Goal: Find specific page/section: Find specific page/section

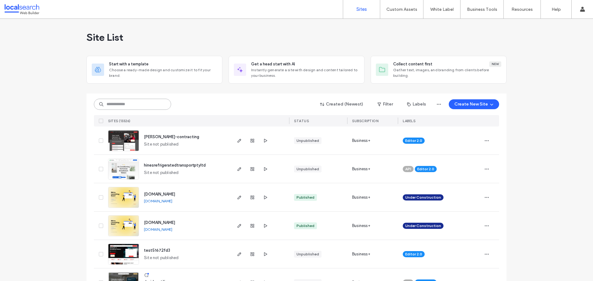
click at [139, 104] on input at bounding box center [132, 104] width 77 height 11
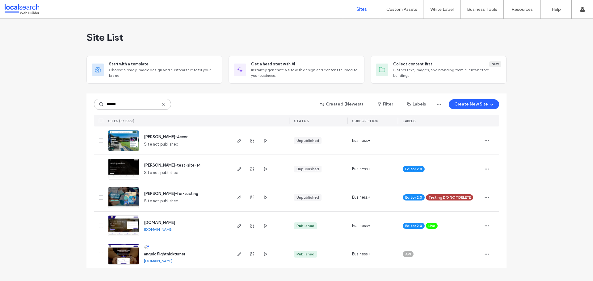
type input "******"
click at [168, 139] on span "angelo-nikko-4ever" at bounding box center [166, 137] width 44 height 5
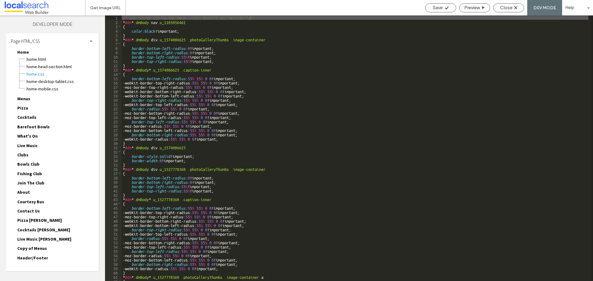
click at [27, 267] on div "Site HTML/CSS" at bounding box center [52, 274] width 93 height 15
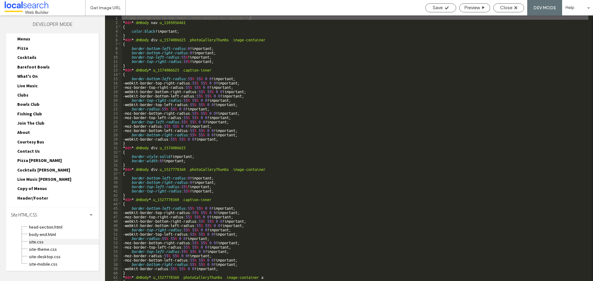
click at [40, 244] on span "site.css" at bounding box center [64, 242] width 70 height 6
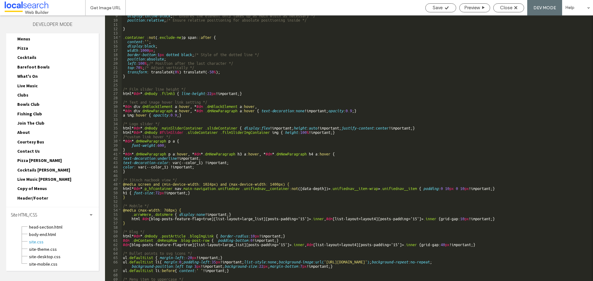
scroll to position [111, 0]
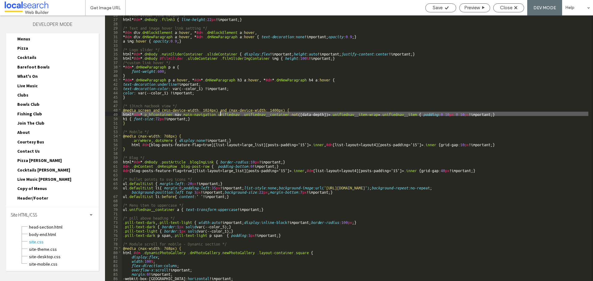
drag, startPoint x: 179, startPoint y: 113, endPoint x: 220, endPoint y: 114, distance: 41.4
click at [220, 114] on div "/* Film slider line height */ html * #dm * .dmBody .filmh3 { line-height : 22 p…" at bounding box center [355, 149] width 467 height 275
click at [226, 115] on div "/* Film slider line height */ html * #dm * .dmBody .filmh3 { line-height : 22 p…" at bounding box center [355, 149] width 467 height 275
drag, startPoint x: 222, startPoint y: 114, endPoint x: 260, endPoint y: 114, distance: 38.3
click at [273, 115] on div "/* Film slider line height */ html * #dm * .dmBody .filmh3 { line-height : 22 p…" at bounding box center [355, 149] width 467 height 275
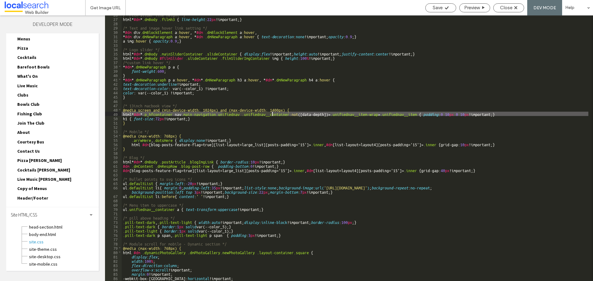
drag, startPoint x: 261, startPoint y: 114, endPoint x: 246, endPoint y: 115, distance: 14.3
click at [260, 114] on div "/* Film slider line height */ html * #dm * .dmBody .filmh3 { line-height : 22 p…" at bounding box center [355, 148] width 467 height 266
drag, startPoint x: 199, startPoint y: 113, endPoint x: 183, endPoint y: 113, distance: 15.4
click at [201, 113] on div "/* Film slider line height */ html * #dm * .dmBody .filmh3 { line-height : 22 p…" at bounding box center [355, 149] width 467 height 275
drag, startPoint x: 212, startPoint y: 114, endPoint x: 218, endPoint y: 114, distance: 6.2
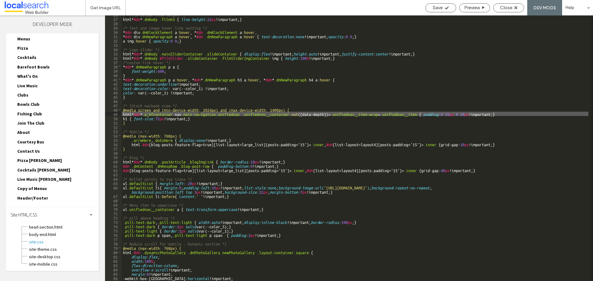
click at [212, 114] on div "/* Film slider line height */ html * #dm * .dmBody .filmh3 { line-height : 22 p…" at bounding box center [355, 149] width 467 height 275
drag, startPoint x: 222, startPoint y: 113, endPoint x: 243, endPoint y: 114, distance: 21.0
click at [243, 114] on div "/* Film slider line height */ html * #dm * .dmBody .filmh3 { line-height : 22 p…" at bounding box center [355, 149] width 467 height 275
click at [334, 108] on div "/* Film slider line height */ html * #dm * .dmBody .filmh3 { line-height : 22 p…" at bounding box center [355, 149] width 467 height 275
type input "**********"
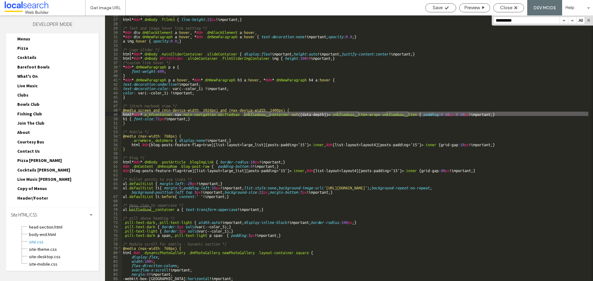
click at [563, 19] on button "button" at bounding box center [564, 20] width 8 height 7
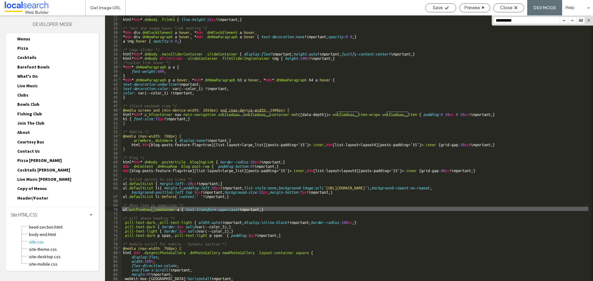
click at [563, 19] on button "button" at bounding box center [564, 20] width 8 height 7
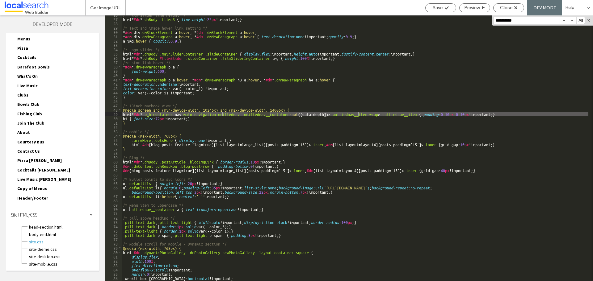
click at [563, 19] on button "button" at bounding box center [564, 20] width 8 height 7
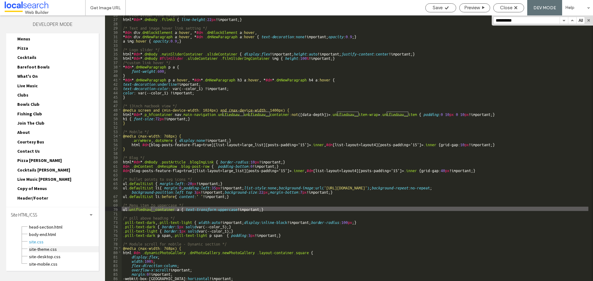
click at [34, 250] on span "site-theme.css" at bounding box center [64, 249] width 70 height 6
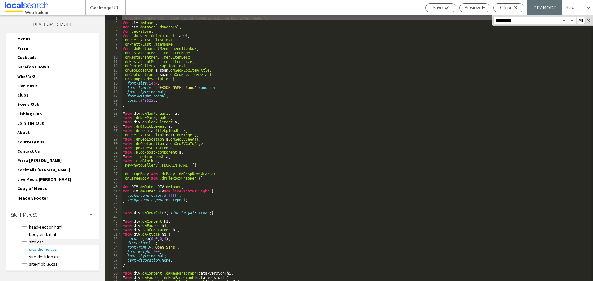
scroll to position [0, 0]
click at [563, 19] on button "button" at bounding box center [564, 20] width 8 height 7
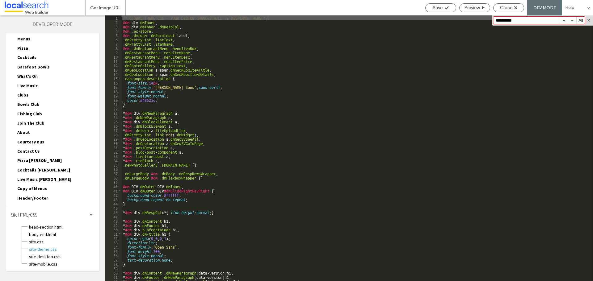
click at [563, 19] on button "button" at bounding box center [564, 20] width 8 height 7
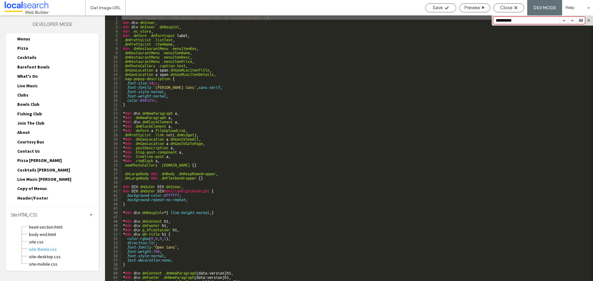
drag, startPoint x: 563, startPoint y: 19, endPoint x: 533, endPoint y: 31, distance: 31.7
click at [562, 19] on button "button" at bounding box center [564, 20] width 8 height 7
click at [472, 79] on div "/* GLOBAL THEME CSS - YOUR DESIGN CHANGES WILL BE DISPLAYED HERE */ #dm div .dm…" at bounding box center [355, 152] width 467 height 275
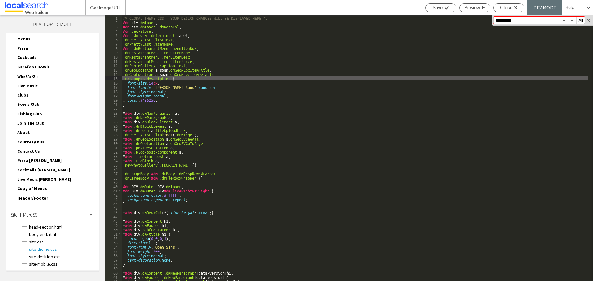
drag, startPoint x: 460, startPoint y: 77, endPoint x: 453, endPoint y: 75, distance: 7.0
click at [457, 77] on div "/* GLOBAL THEME CSS - YOUR DESIGN CHANGES WILL BE DISPLAYED HERE */ #dm div .dm…" at bounding box center [355, 152] width 467 height 275
click at [572, 19] on button "button" at bounding box center [572, 20] width 8 height 7
click at [565, 19] on button "button" at bounding box center [564, 20] width 8 height 7
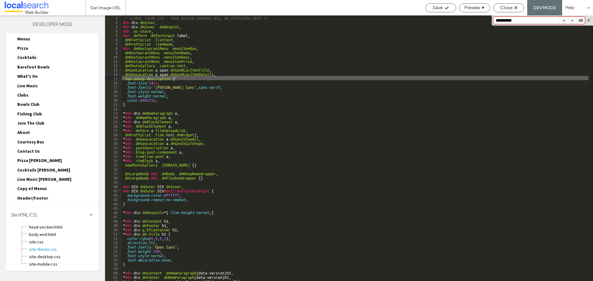
click at [571, 19] on button "button" at bounding box center [572, 20] width 8 height 7
click at [589, 21] on button "button" at bounding box center [589, 20] width 4 height 4
click at [280, 149] on div "/* GLOBAL THEME CSS - YOUR DESIGN CHANGES WILL BE DISPLAYED HERE */ #dm div .dm…" at bounding box center [355, 152] width 467 height 275
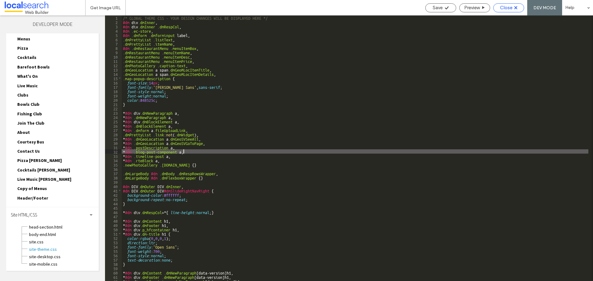
click at [511, 7] on span "Close" at bounding box center [506, 8] width 12 height 6
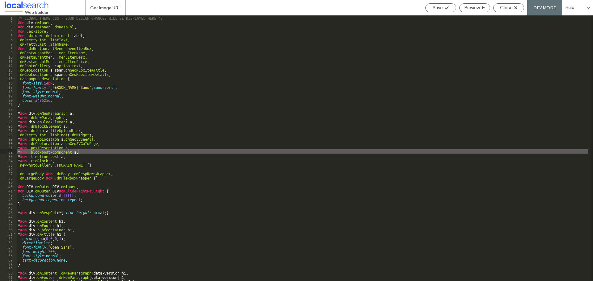
scroll to position [44, 0]
